Goal: Purchase product/service

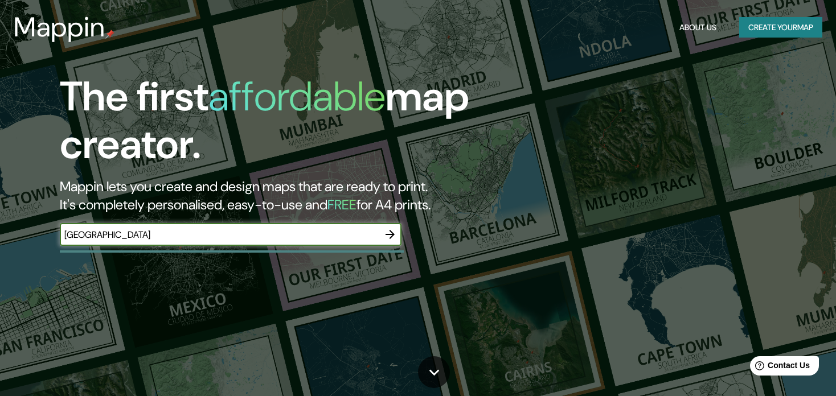
type input "[GEOGRAPHIC_DATA]"
click at [395, 228] on icon "button" at bounding box center [390, 235] width 14 height 14
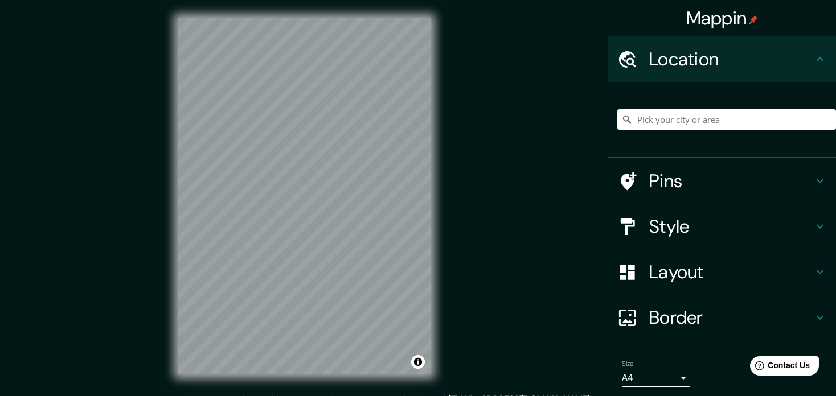
click at [695, 170] on h4 "Pins" at bounding box center [731, 181] width 164 height 23
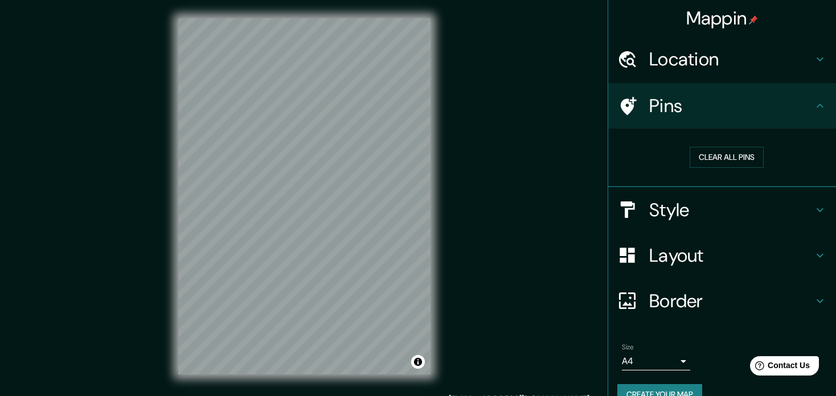
scroll to position [2, 0]
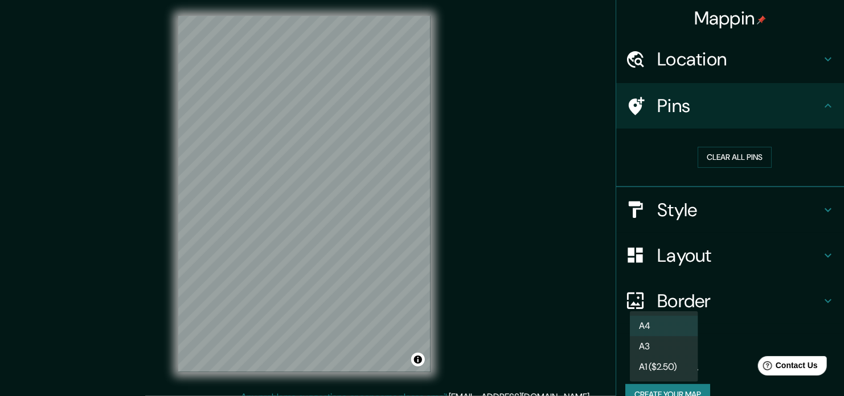
click at [686, 302] on body "Mappin Location Pins Clear all pins Style Layout Border Choose a border. Hint :…" at bounding box center [422, 196] width 844 height 396
click at [744, 310] on div at bounding box center [422, 198] width 844 height 396
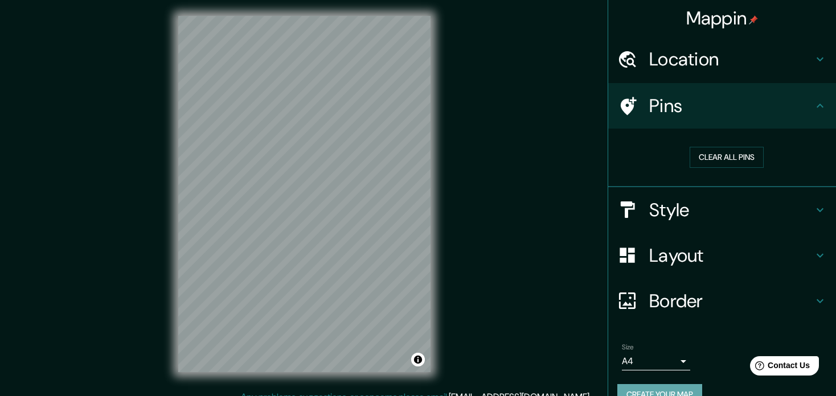
click at [666, 384] on button "Create your map" at bounding box center [659, 394] width 85 height 21
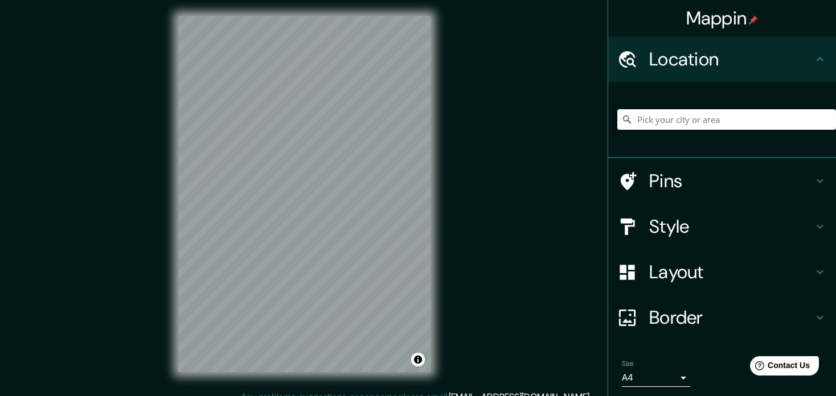
click at [739, 56] on h4 "Location" at bounding box center [731, 59] width 164 height 23
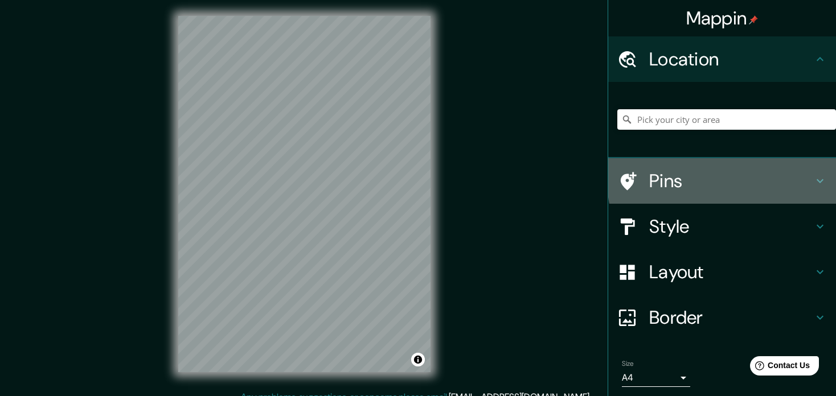
click at [779, 170] on h4 "Pins" at bounding box center [731, 181] width 164 height 23
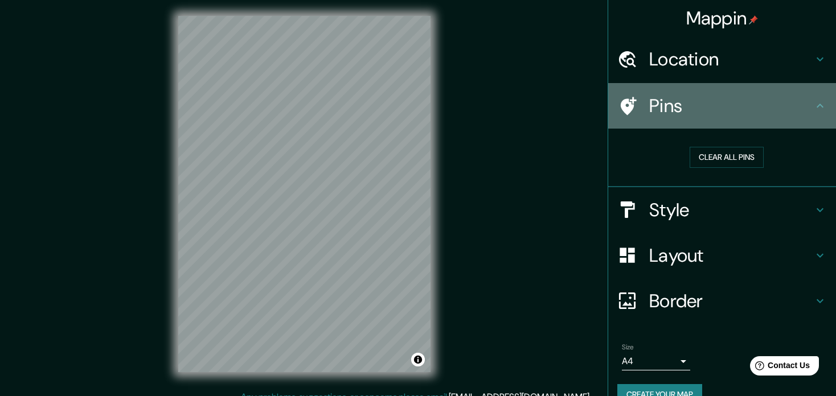
click at [809, 99] on h4 "Pins" at bounding box center [731, 106] width 164 height 23
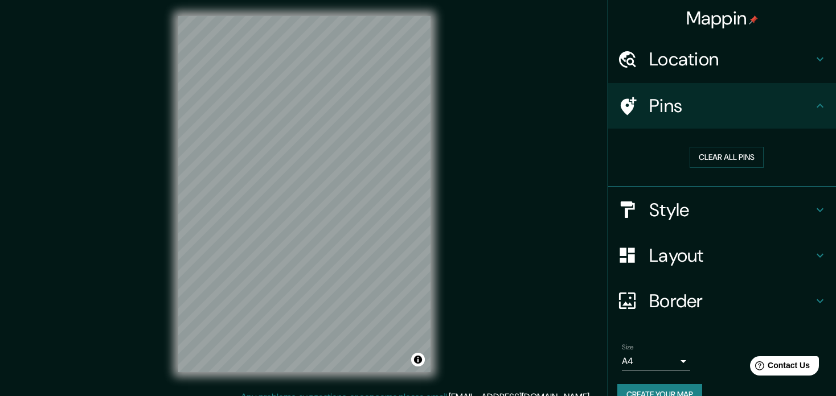
click at [826, 203] on icon at bounding box center [820, 210] width 14 height 14
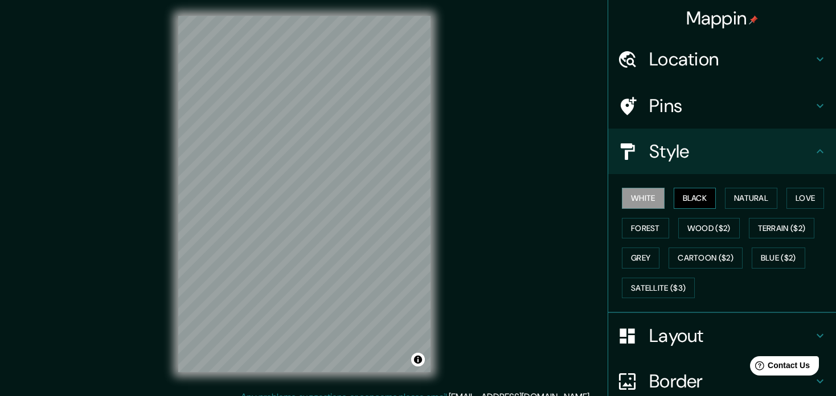
click at [689, 188] on button "Black" at bounding box center [695, 198] width 43 height 21
click at [725, 188] on button "Natural" at bounding box center [751, 198] width 52 height 21
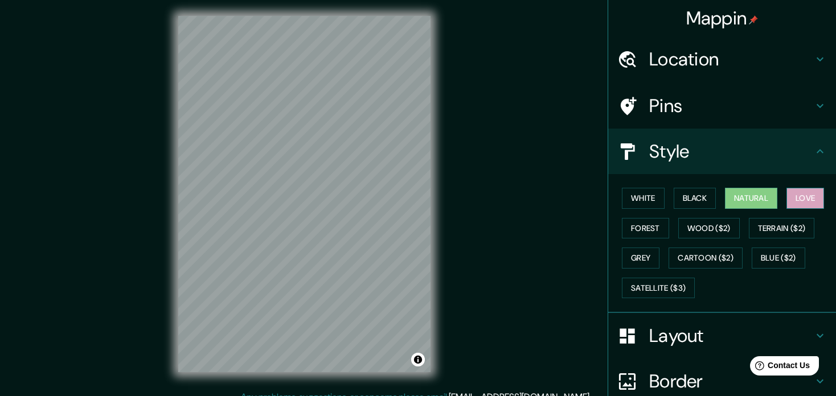
click at [786, 188] on button "Love" at bounding box center [805, 198] width 38 height 21
click at [633, 218] on button "Forest" at bounding box center [645, 228] width 47 height 21
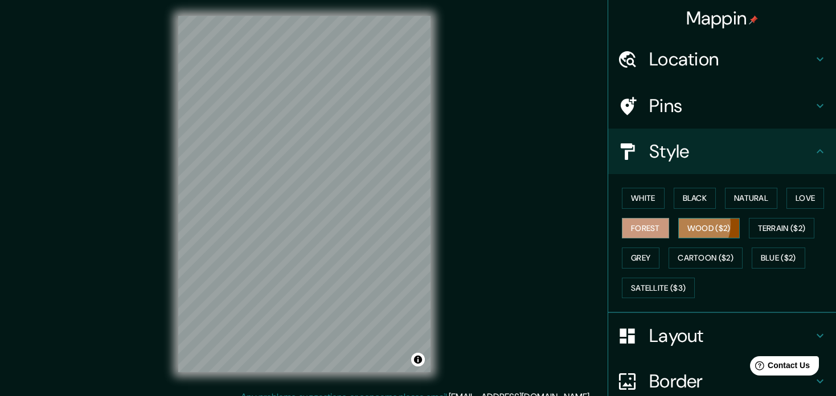
click at [678, 218] on button "Wood ($2)" at bounding box center [708, 228] width 61 height 21
click at [749, 218] on button "Terrain ($2)" at bounding box center [782, 228] width 66 height 21
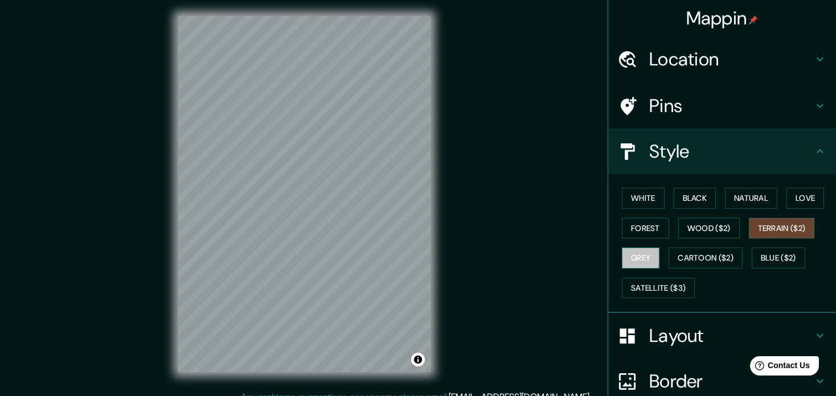
click at [659, 248] on button "Grey" at bounding box center [641, 258] width 38 height 21
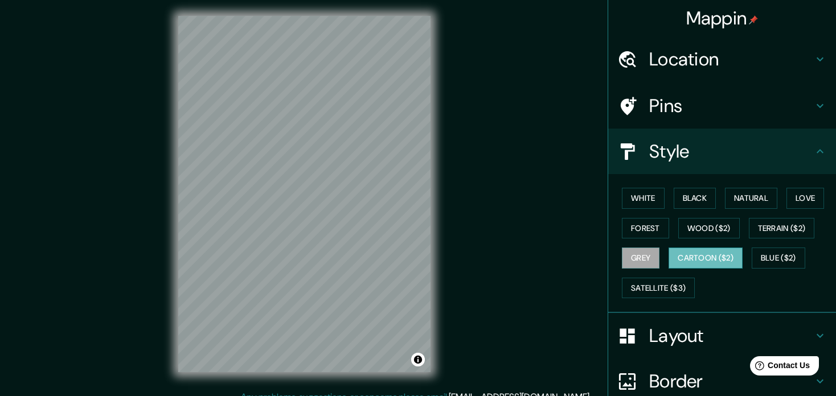
click at [668, 248] on button "Cartoon ($2)" at bounding box center [705, 258] width 74 height 21
click at [752, 248] on button "Blue ($2)" at bounding box center [779, 258] width 54 height 21
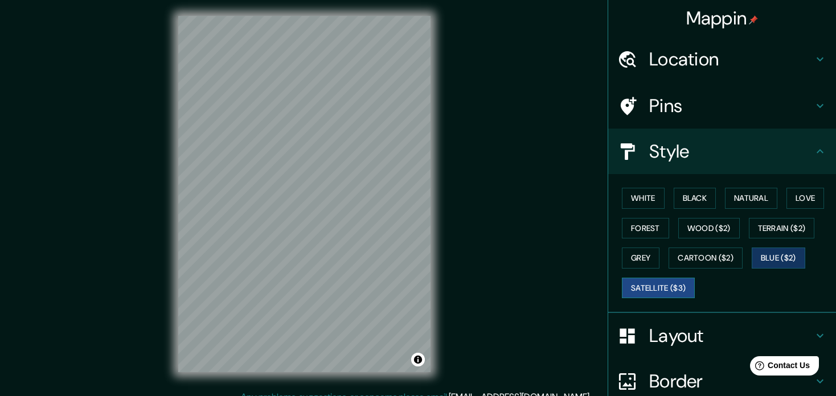
click at [695, 278] on button "Satellite ($3)" at bounding box center [658, 288] width 73 height 21
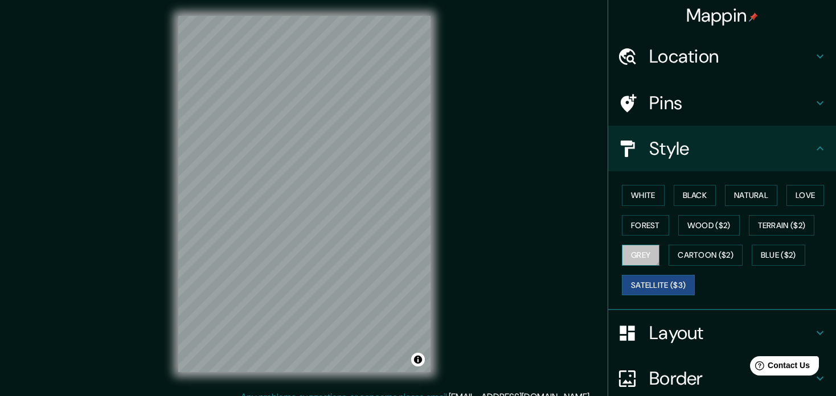
click at [659, 245] on button "Grey" at bounding box center [641, 255] width 38 height 21
click at [692, 185] on button "Black" at bounding box center [695, 195] width 43 height 21
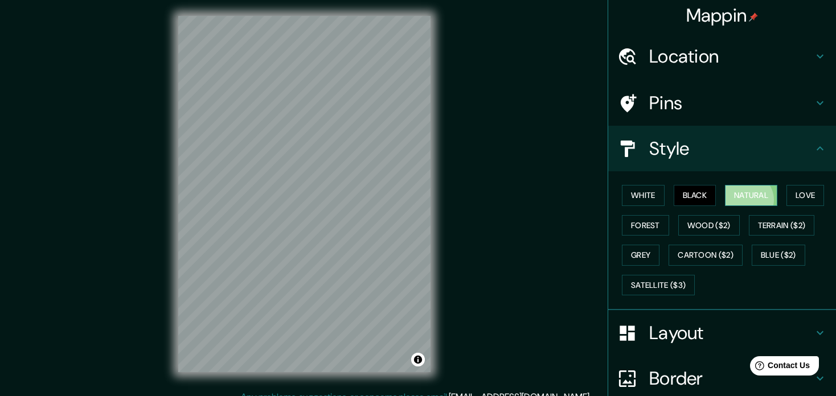
click at [727, 185] on button "Natural" at bounding box center [751, 195] width 52 height 21
click at [675, 185] on button "Black" at bounding box center [695, 195] width 43 height 21
click at [659, 245] on button "Grey" at bounding box center [641, 255] width 38 height 21
click at [728, 185] on button "Natural" at bounding box center [751, 195] width 52 height 21
click at [754, 215] on button "Terrain ($2)" at bounding box center [782, 225] width 66 height 21
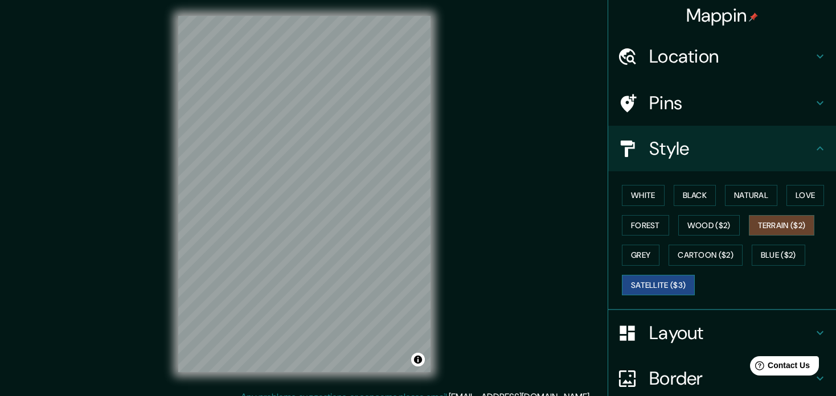
click at [695, 275] on button "Satellite ($3)" at bounding box center [658, 285] width 73 height 21
click at [636, 215] on button "Forest" at bounding box center [645, 225] width 47 height 21
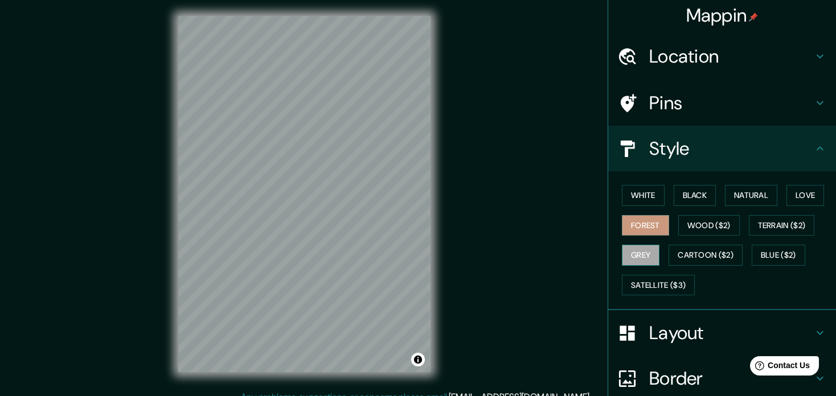
click at [659, 245] on button "Grey" at bounding box center [641, 255] width 38 height 21
click at [680, 185] on button "Black" at bounding box center [695, 195] width 43 height 21
click at [641, 215] on button "Forest" at bounding box center [645, 225] width 47 height 21
click at [659, 245] on button "Grey" at bounding box center [641, 255] width 38 height 21
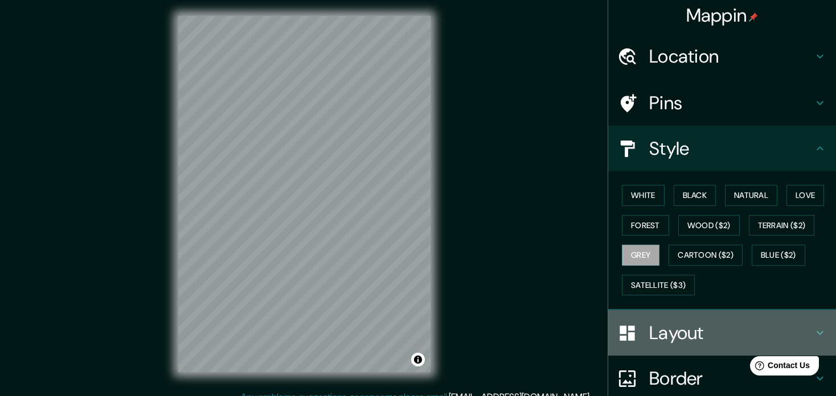
click at [690, 322] on h4 "Layout" at bounding box center [731, 333] width 164 height 23
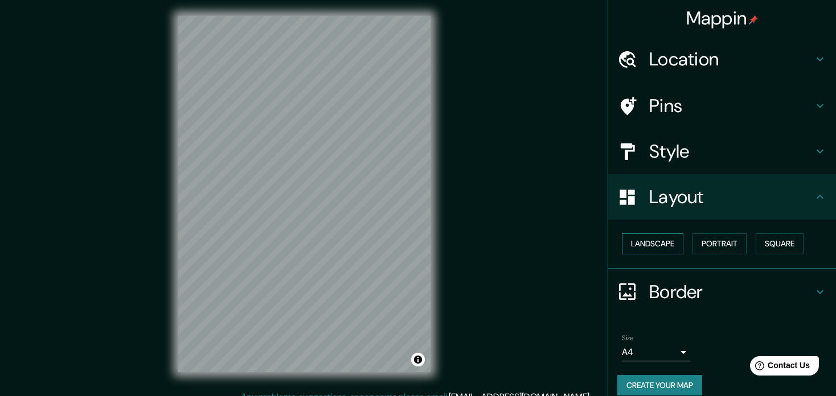
click at [657, 233] on button "Landscape" at bounding box center [652, 243] width 61 height 21
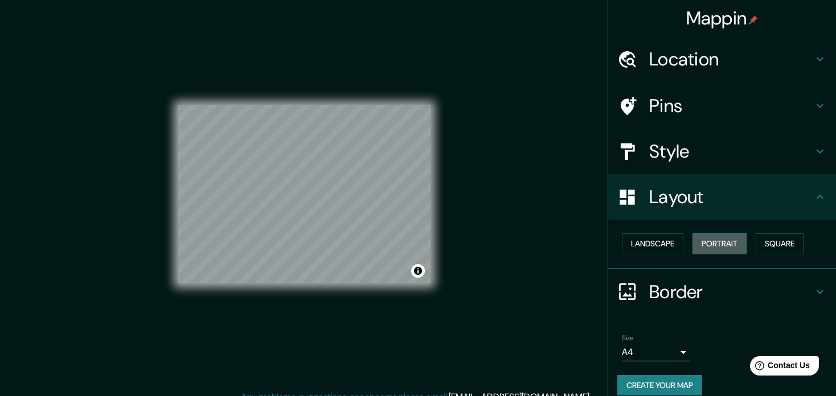
click at [710, 233] on button "Portrait" at bounding box center [719, 243] width 54 height 21
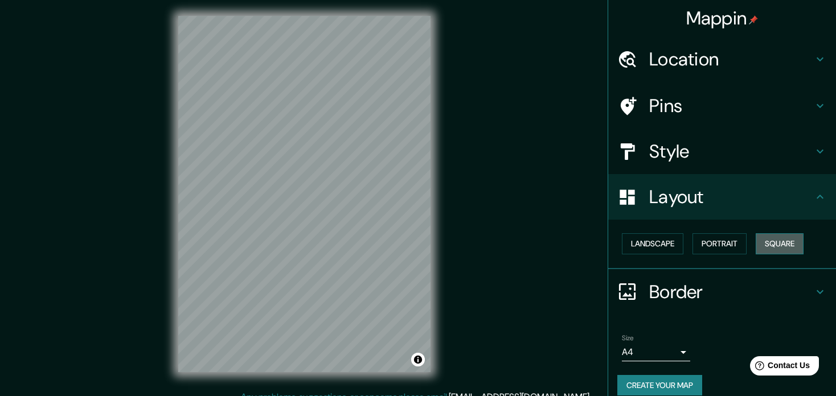
click at [757, 233] on button "Square" at bounding box center [780, 243] width 48 height 21
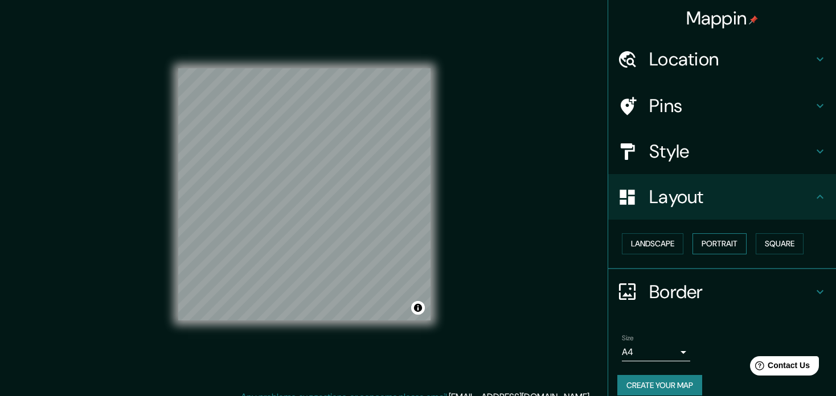
click at [709, 233] on button "Portrait" at bounding box center [719, 243] width 54 height 21
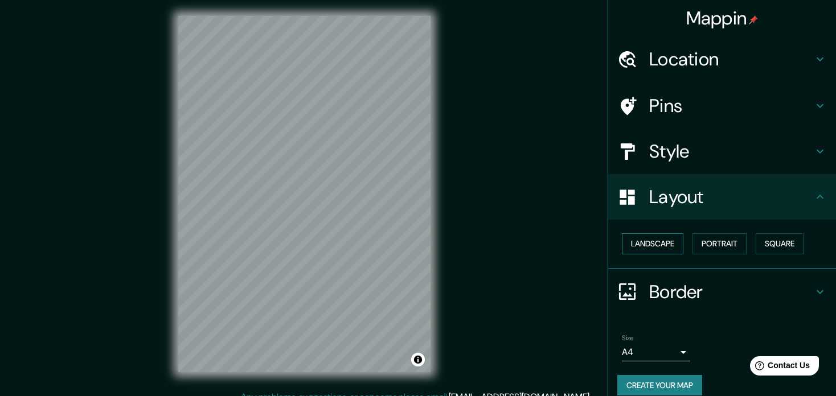
click at [629, 233] on button "Landscape" at bounding box center [652, 243] width 61 height 21
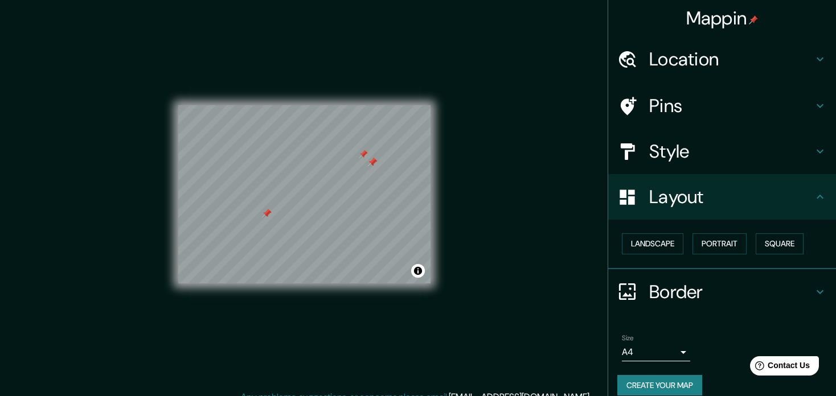
click at [695, 95] on h4 "Pins" at bounding box center [731, 106] width 164 height 23
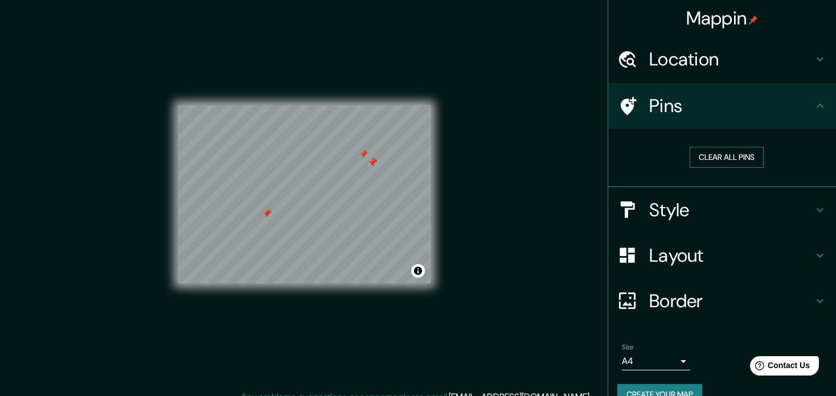
click at [728, 147] on button "Clear all pins" at bounding box center [727, 157] width 74 height 21
click at [743, 244] on h4 "Layout" at bounding box center [731, 255] width 164 height 23
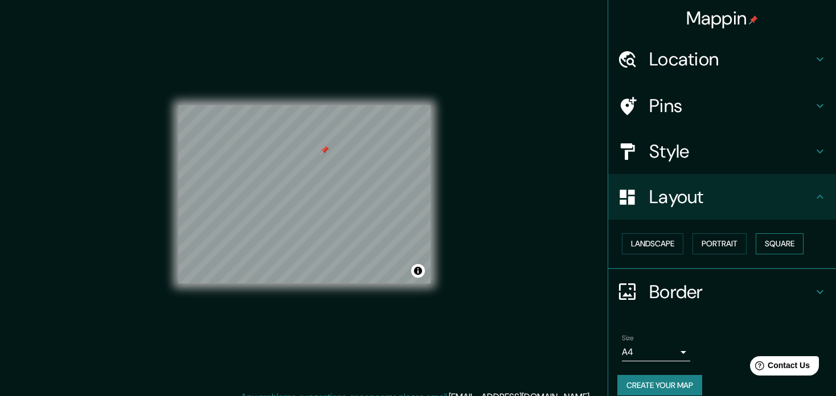
click at [756, 233] on button "Square" at bounding box center [780, 243] width 48 height 21
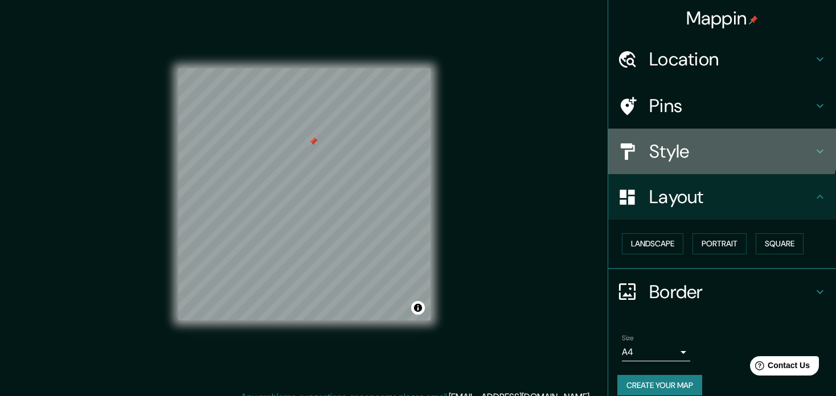
click at [683, 140] on h4 "Style" at bounding box center [731, 151] width 164 height 23
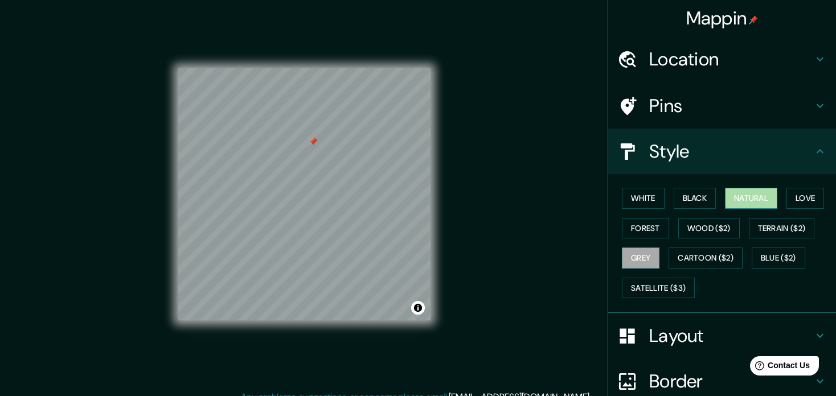
click at [732, 188] on button "Natural" at bounding box center [751, 198] width 52 height 21
click at [641, 218] on button "Forest" at bounding box center [645, 228] width 47 height 21
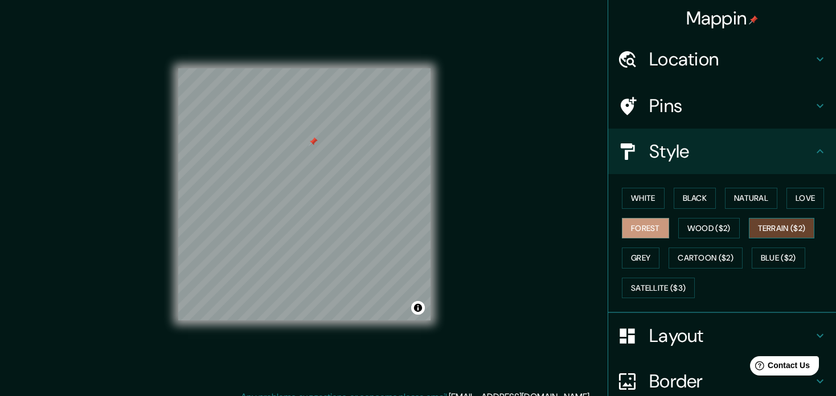
click at [749, 218] on button "Terrain ($2)" at bounding box center [782, 228] width 66 height 21
click at [695, 278] on button "Satellite ($3)" at bounding box center [658, 288] width 73 height 21
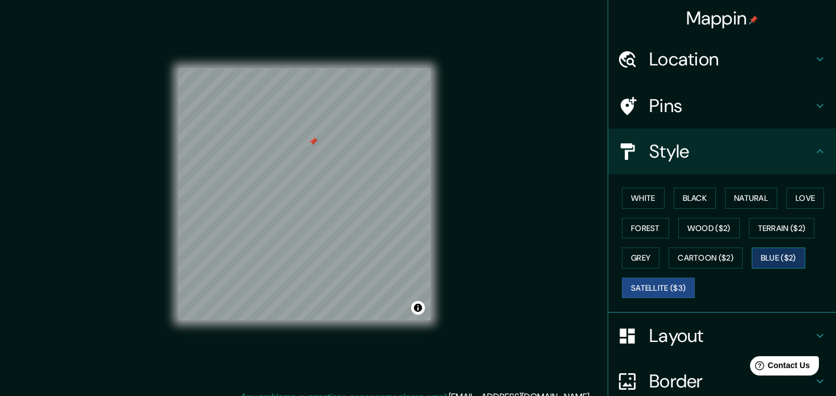
click at [752, 248] on button "Blue ($2)" at bounding box center [779, 258] width 54 height 21
click at [794, 183] on div "White Black Natural Love Forest Wood ($2) Terrain ($2) Grey Cartoon ($2) Blue (…" at bounding box center [726, 243] width 219 height 120
click at [659, 248] on button "Grey" at bounding box center [641, 258] width 38 height 21
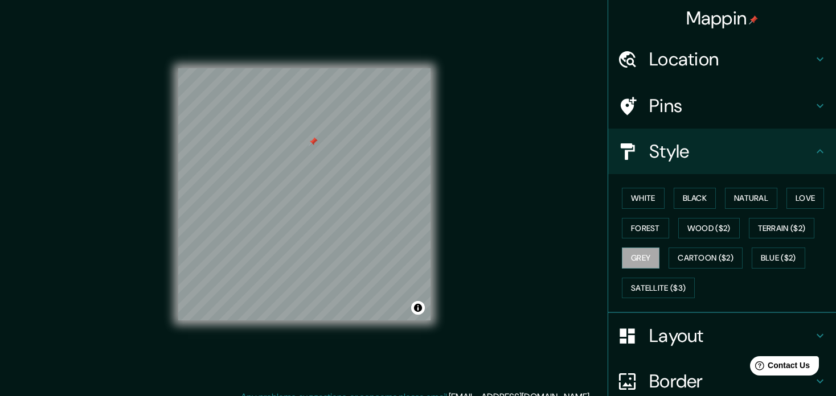
scroll to position [3, 0]
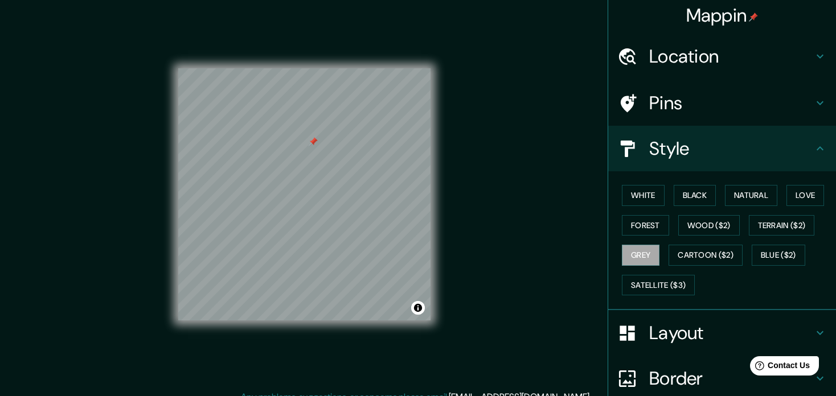
click at [700, 367] on h4 "Border" at bounding box center [731, 378] width 164 height 23
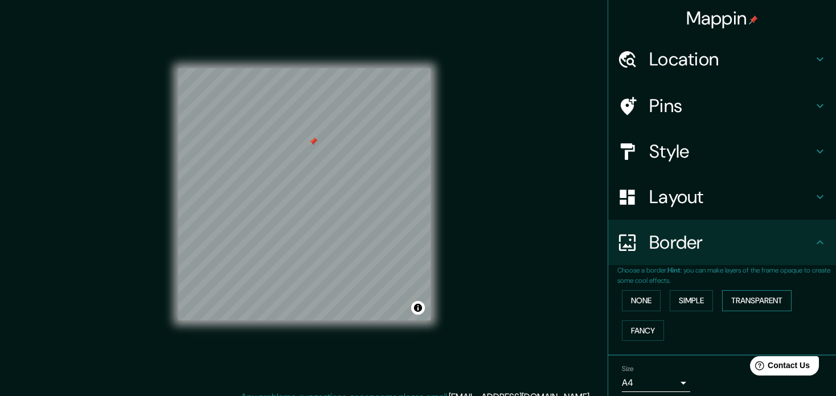
click at [753, 290] on button "Transparent" at bounding box center [756, 300] width 69 height 21
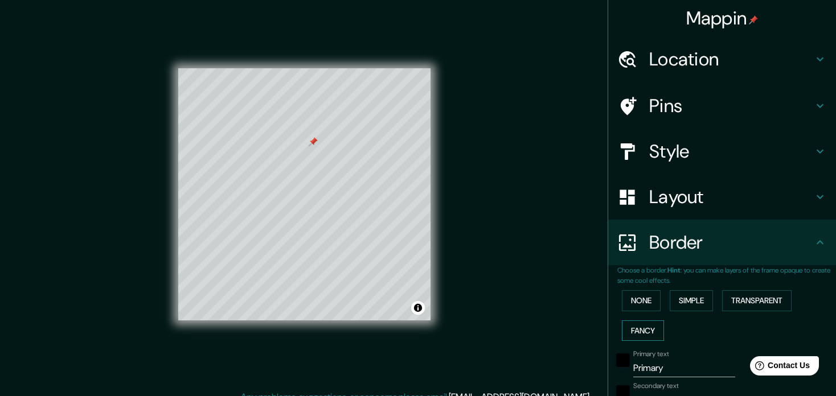
click at [664, 321] on button "Fancy" at bounding box center [643, 331] width 42 height 21
click at [687, 290] on button "Simple" at bounding box center [691, 300] width 43 height 21
click at [637, 290] on button "None" at bounding box center [641, 300] width 39 height 21
